Goal: Task Accomplishment & Management: Manage account settings

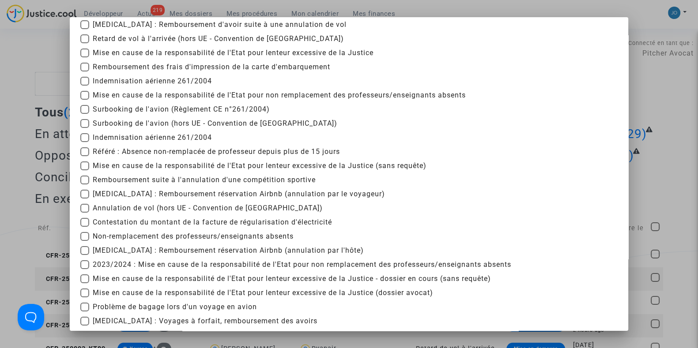
scroll to position [80, 0]
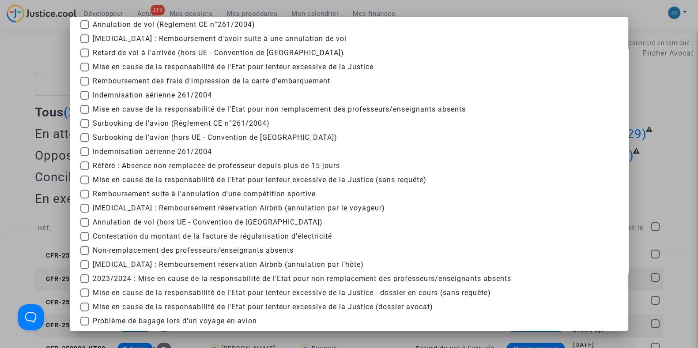
click at [247, 84] on span "Remboursement des frais d'impression de la carte d'embarquement" at bounding box center [212, 81] width 238 height 11
click at [85, 86] on input "Remboursement des frais d'impression de la carte d'embarquement" at bounding box center [84, 86] width 0 height 0
checkbox input "true"
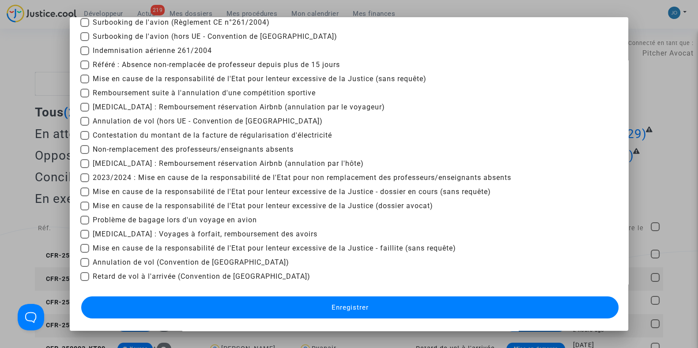
click at [338, 307] on span "Enregistrer" at bounding box center [349, 308] width 37 height 8
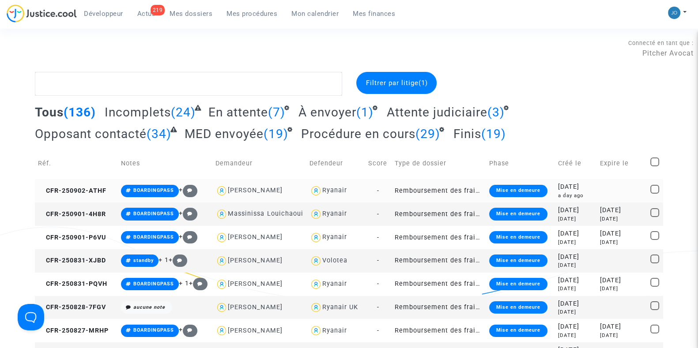
click at [579, 193] on div "a day ago" at bounding box center [576, 196] width 36 height 8
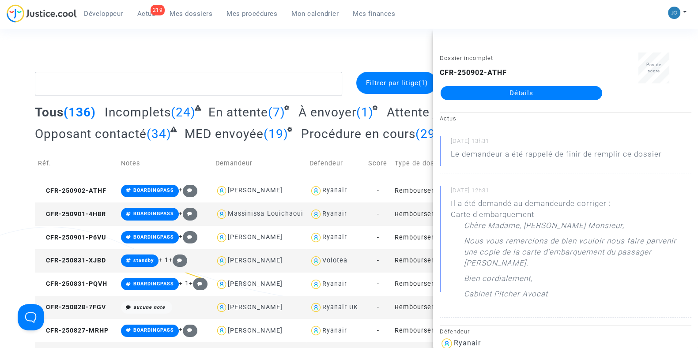
click at [522, 98] on link "Détails" at bounding box center [522, 93] width 162 height 14
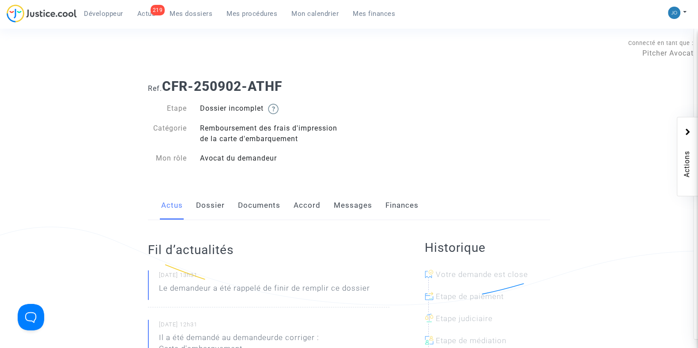
click at [264, 213] on link "Documents" at bounding box center [259, 205] width 42 height 29
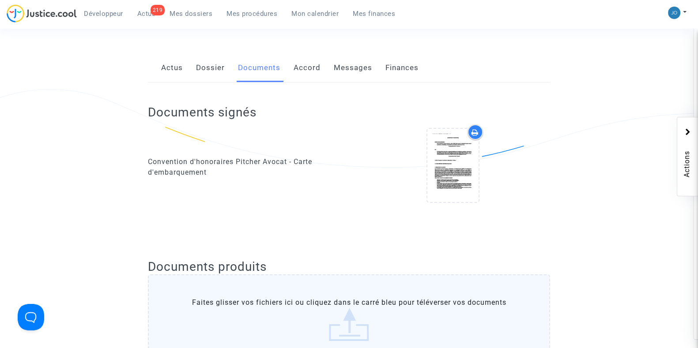
scroll to position [141, 0]
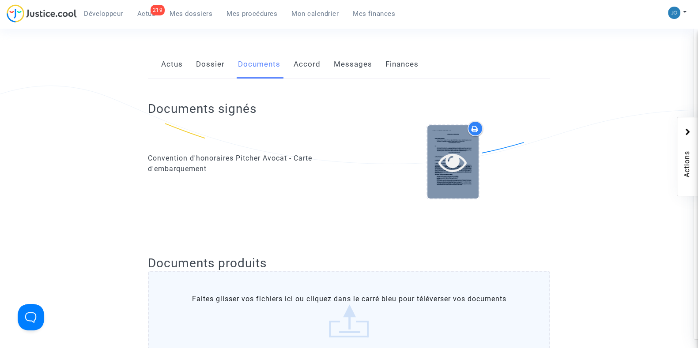
click at [460, 150] on icon at bounding box center [453, 162] width 29 height 28
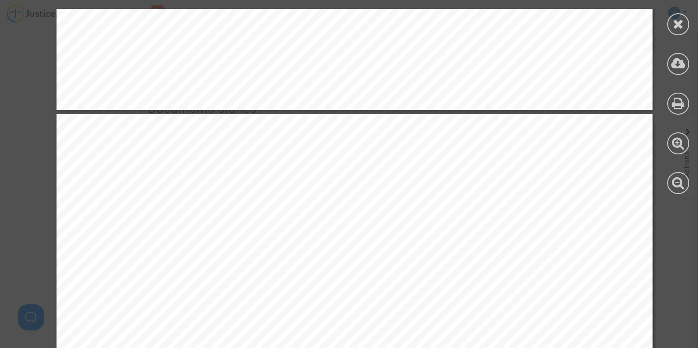
scroll to position [1590, 0]
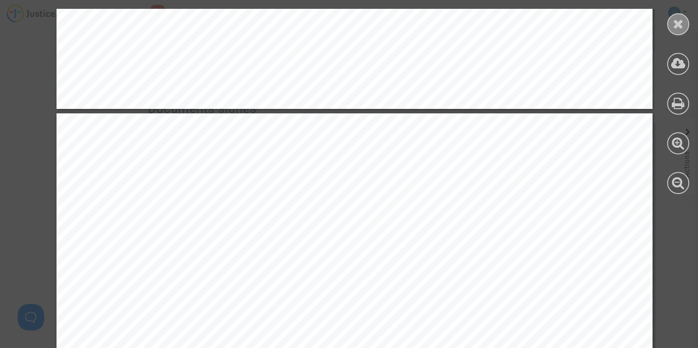
click at [676, 30] on icon at bounding box center [678, 23] width 11 height 13
